Goal: Transaction & Acquisition: Download file/media

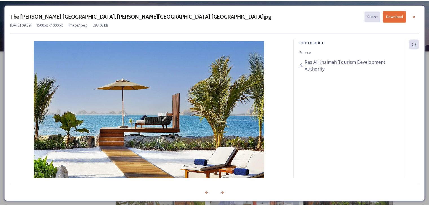
scroll to position [85, 0]
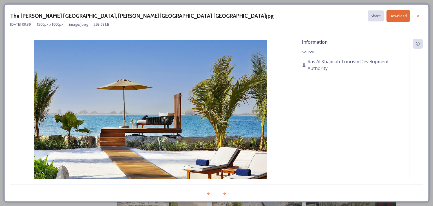
click at [415, 14] on div at bounding box center [418, 16] width 10 height 10
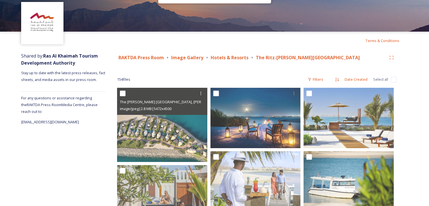
scroll to position [0, 0]
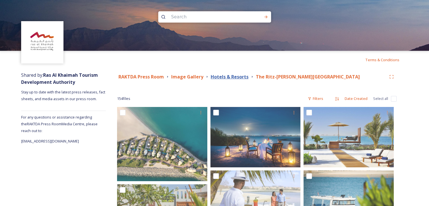
click at [240, 78] on strong "Hotels & Resorts" at bounding box center [230, 77] width 38 height 6
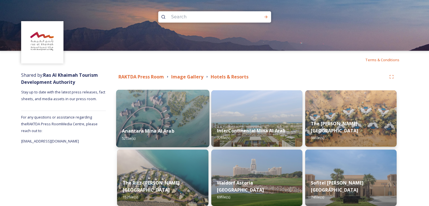
click at [155, 120] on img at bounding box center [162, 119] width 93 height 58
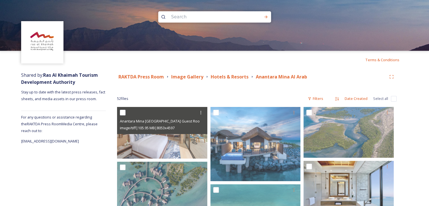
scroll to position [56, 0]
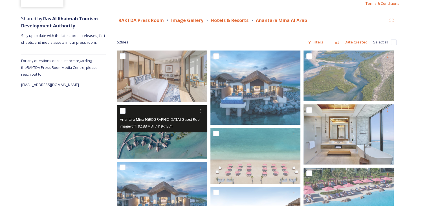
click at [174, 144] on img at bounding box center [162, 131] width 90 height 53
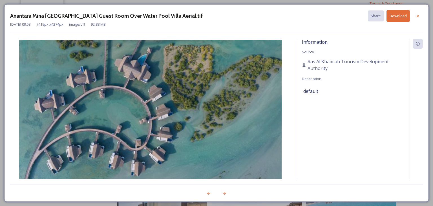
click at [403, 13] on button "Download" at bounding box center [398, 16] width 23 height 12
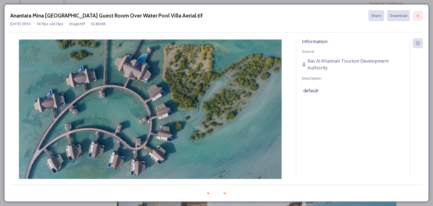
click at [418, 15] on icon at bounding box center [418, 15] width 2 height 2
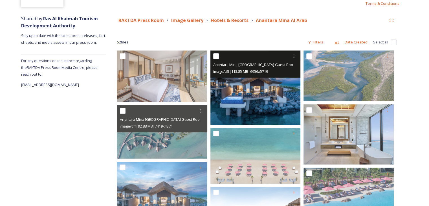
click at [257, 98] on img at bounding box center [255, 88] width 90 height 74
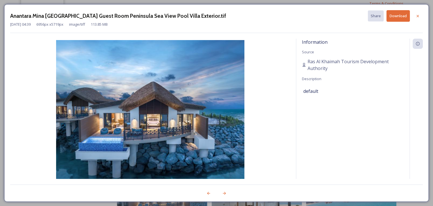
click at [393, 17] on button "Download" at bounding box center [398, 16] width 23 height 12
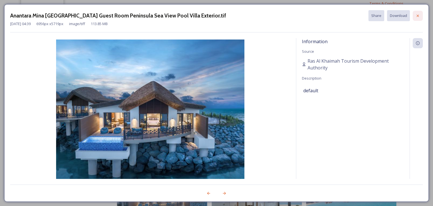
click at [416, 17] on icon at bounding box center [418, 16] width 5 height 5
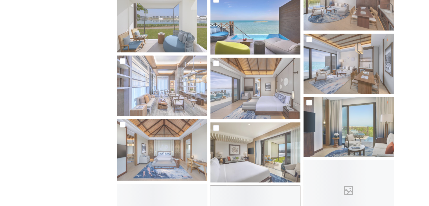
scroll to position [959, 0]
